Goal: Transaction & Acquisition: Purchase product/service

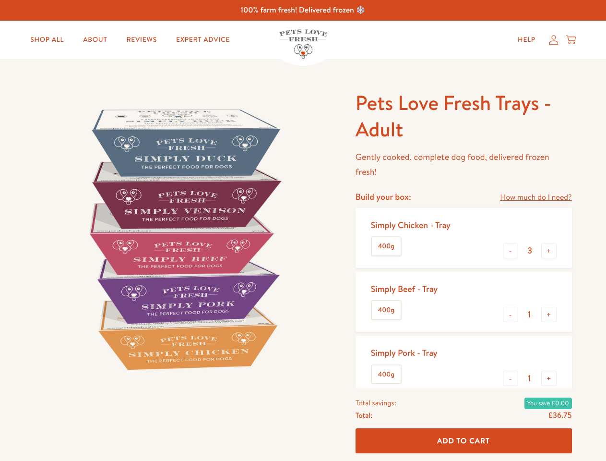
click at [303, 230] on img at bounding box center [184, 239] width 298 height 298
click at [536, 197] on link "How much do I need?" at bounding box center [536, 197] width 72 height 13
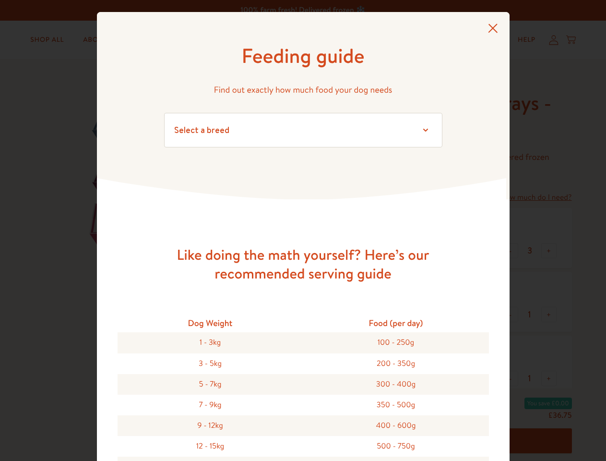
click at [511, 251] on div "Feeding guide Find out exactly how much food your dog needs Select a breed Affe…" at bounding box center [303, 230] width 606 height 461
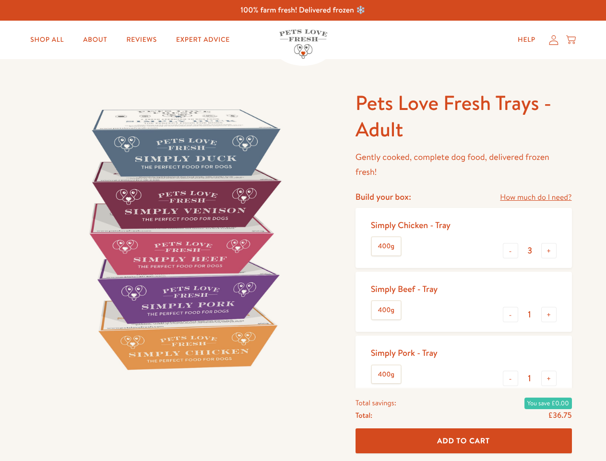
click at [549, 251] on button "+" at bounding box center [549, 250] width 15 height 15
type input "4"
click at [511, 314] on button "-" at bounding box center [510, 314] width 15 height 15
click at [549, 314] on button "+" at bounding box center [549, 314] width 15 height 15
type input "1"
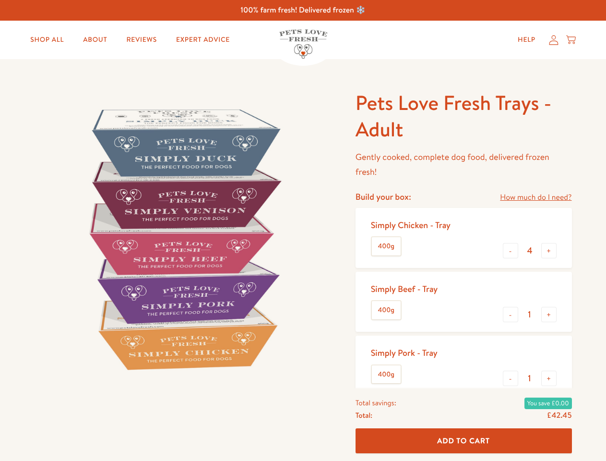
click at [511, 378] on button "-" at bounding box center [510, 378] width 15 height 15
click at [549, 378] on button "+" at bounding box center [549, 378] width 15 height 15
type input "1"
click at [464, 441] on span "Add To Cart" at bounding box center [463, 440] width 53 height 10
